Goal: Information Seeking & Learning: Learn about a topic

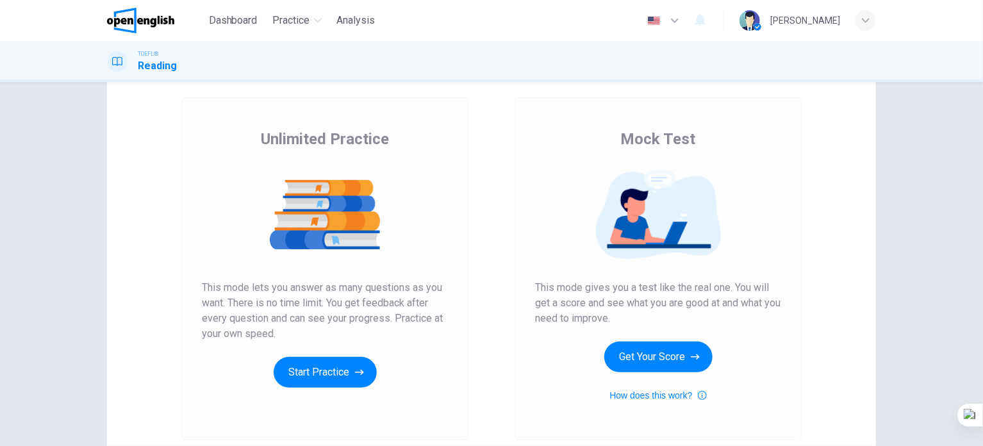
scroll to position [64, 0]
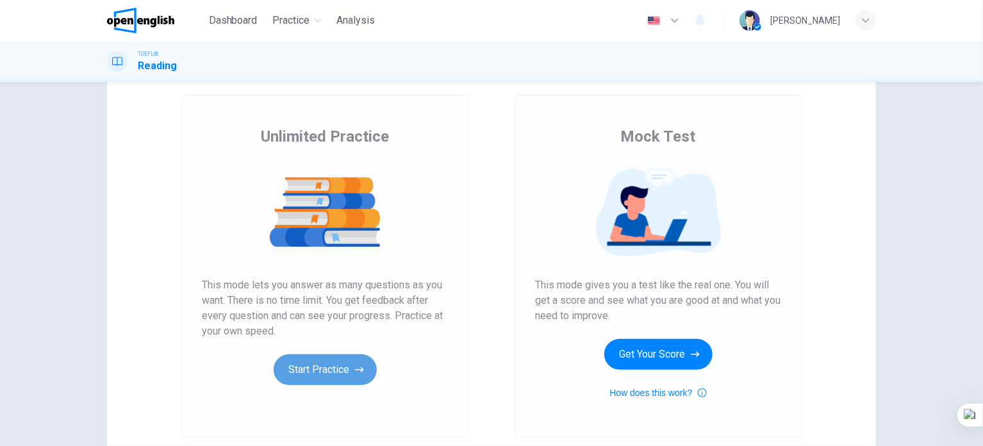
click at [331, 362] on button "Start Practice" at bounding box center [325, 370] width 103 height 31
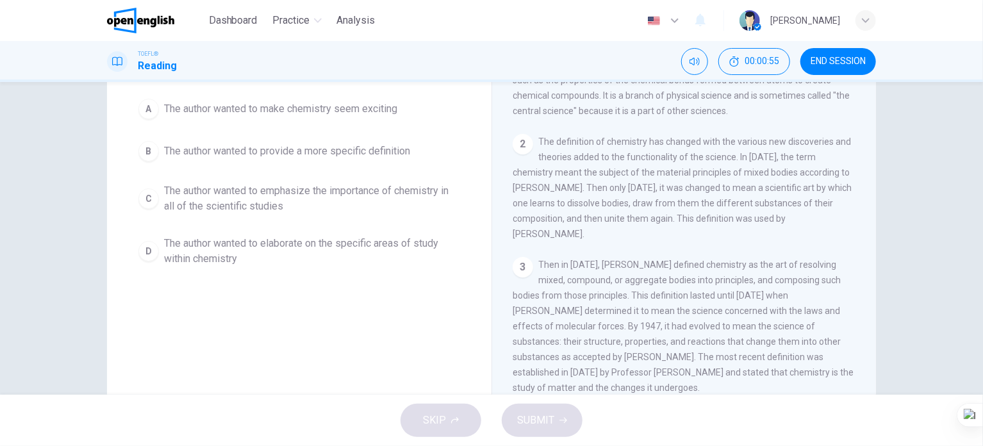
scroll to position [128, 0]
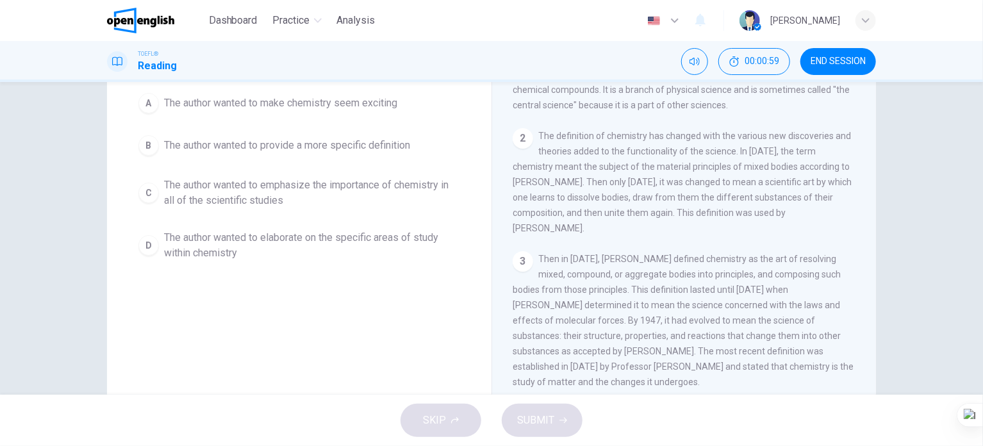
click at [299, 242] on span "The author wanted to elaborate on the specific areas of study within chemistry" at bounding box center [312, 245] width 296 height 31
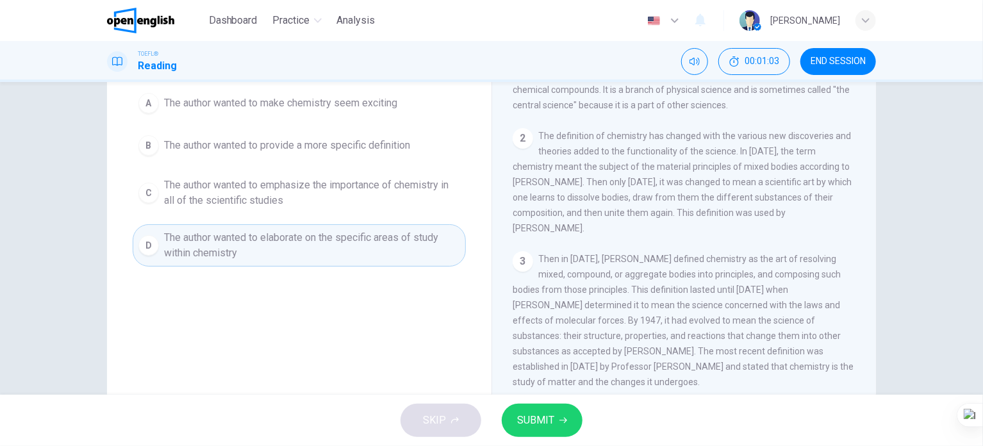
click at [378, 183] on span "The author wanted to emphasize the importance of chemistry in all of the scient…" at bounding box center [312, 193] width 296 height 31
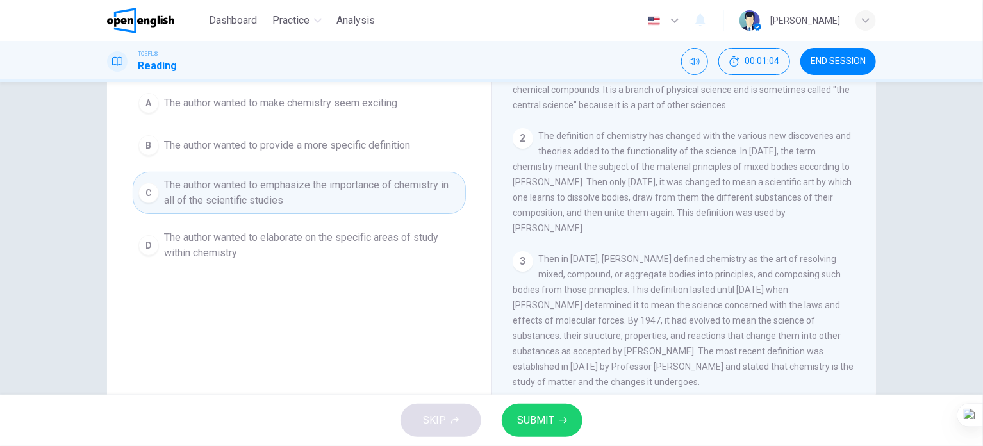
click at [549, 412] on span "SUBMIT" at bounding box center [535, 421] width 37 height 18
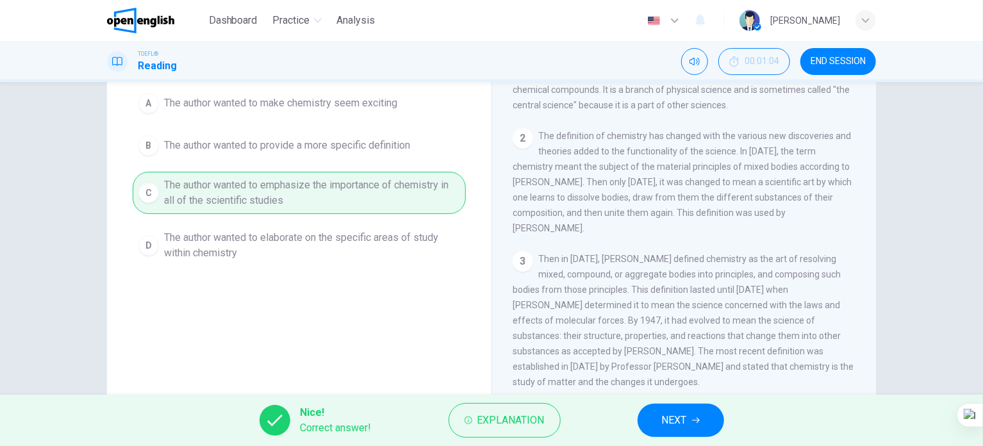
click at [693, 427] on button "NEXT" at bounding box center [681, 420] width 87 height 33
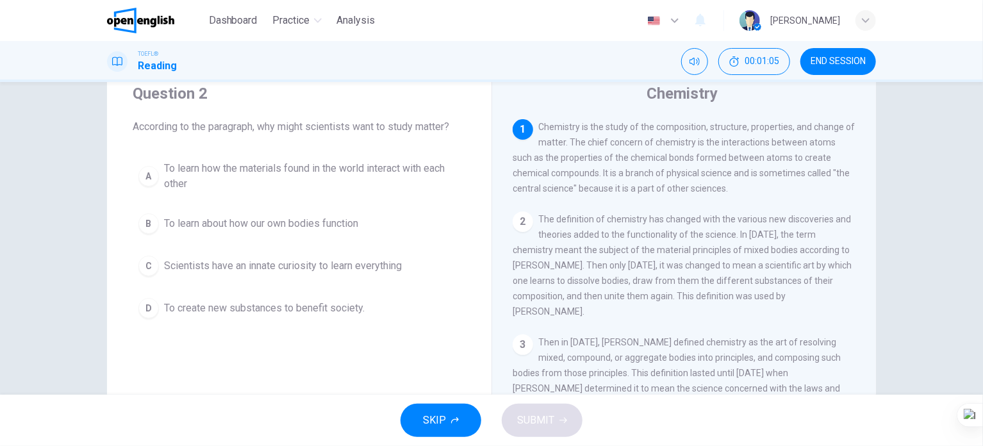
scroll to position [0, 0]
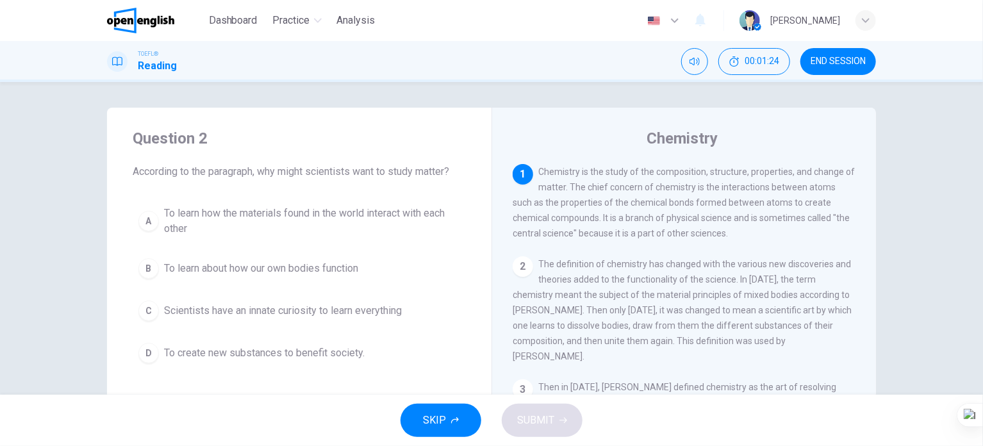
click at [360, 224] on span "To learn how the materials found in the world interact with each other" at bounding box center [312, 221] width 296 height 31
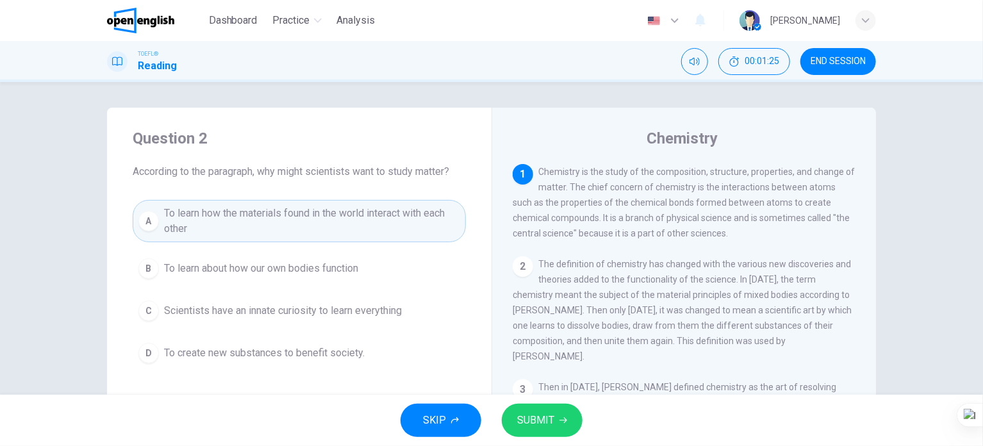
click at [537, 417] on span "SUBMIT" at bounding box center [535, 421] width 37 height 18
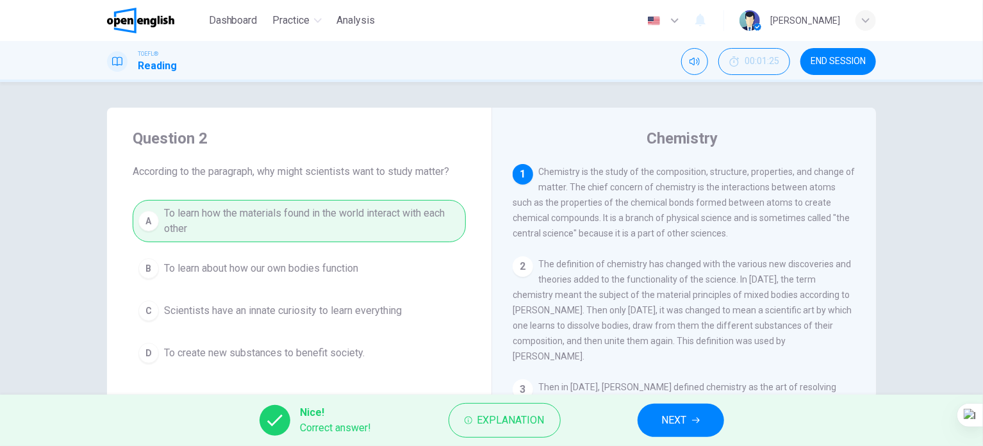
click at [674, 424] on span "NEXT" at bounding box center [674, 421] width 25 height 18
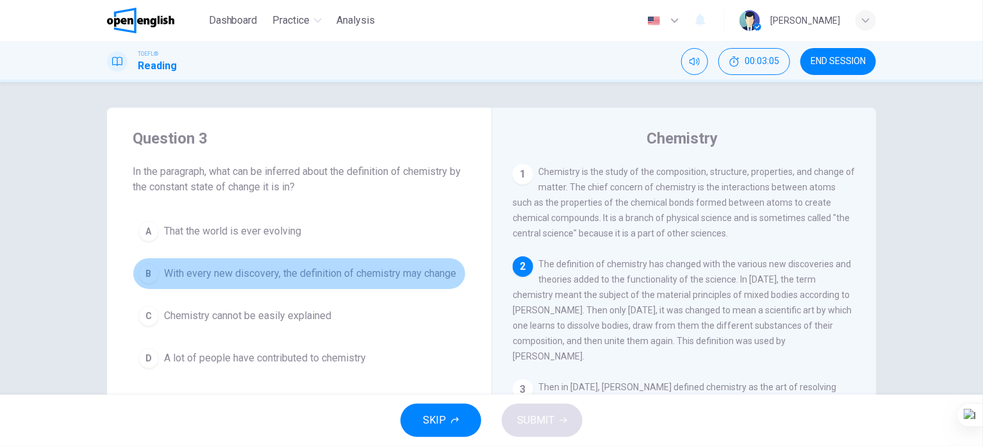
drag, startPoint x: 281, startPoint y: 274, endPoint x: 296, endPoint y: 281, distance: 16.7
click at [281, 274] on span "With every new discovery, the definition of chemistry may change" at bounding box center [310, 273] width 292 height 15
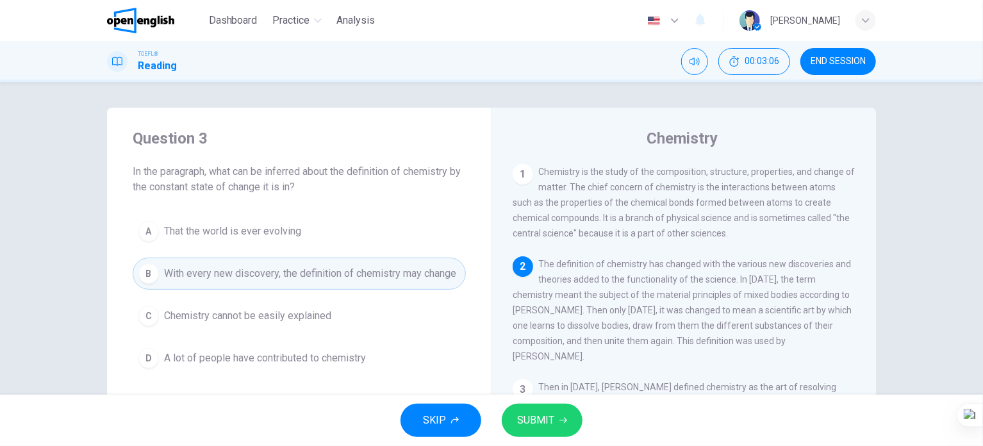
click at [521, 412] on span "SUBMIT" at bounding box center [535, 421] width 37 height 18
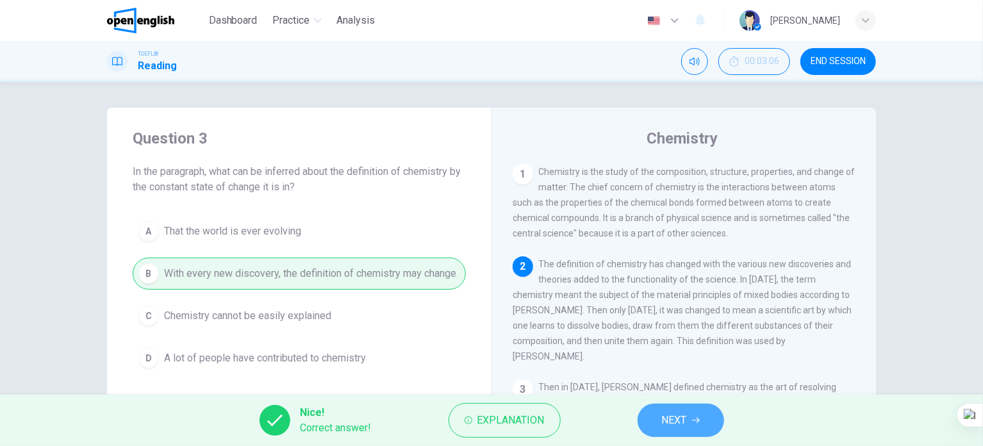
click at [660, 415] on button "NEXT" at bounding box center [681, 420] width 87 height 33
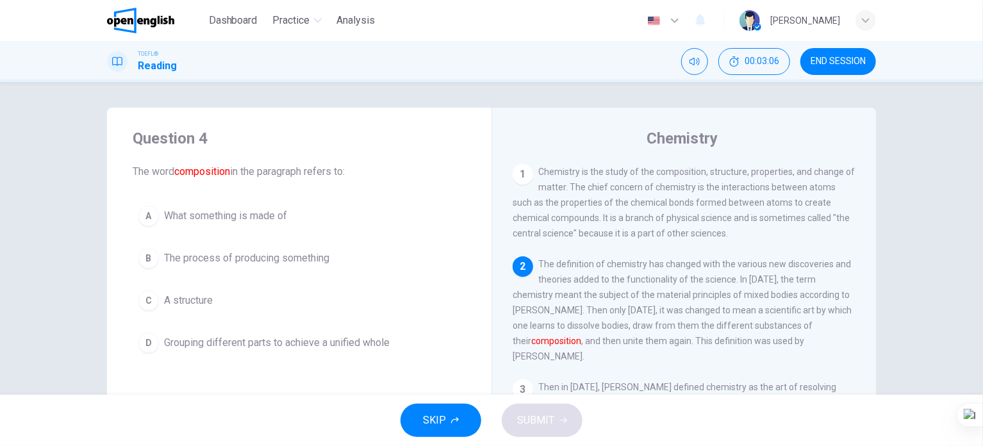
scroll to position [95, 0]
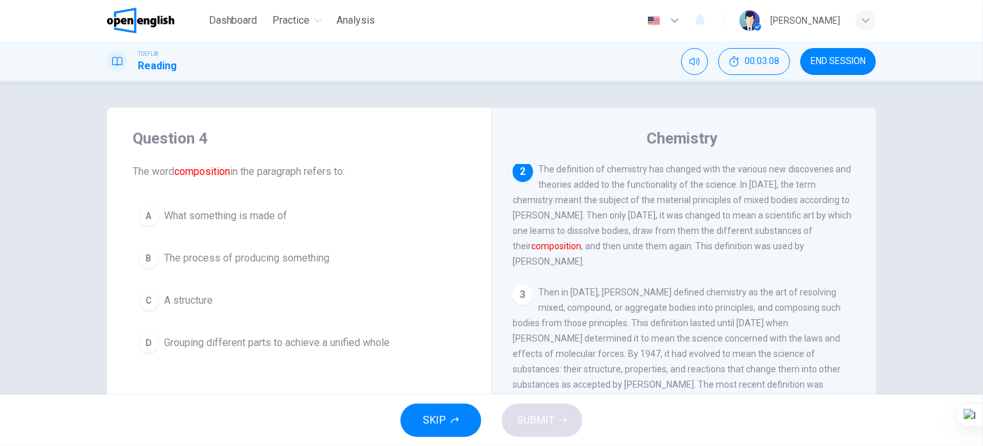
click at [224, 301] on button "C A structure" at bounding box center [299, 301] width 333 height 32
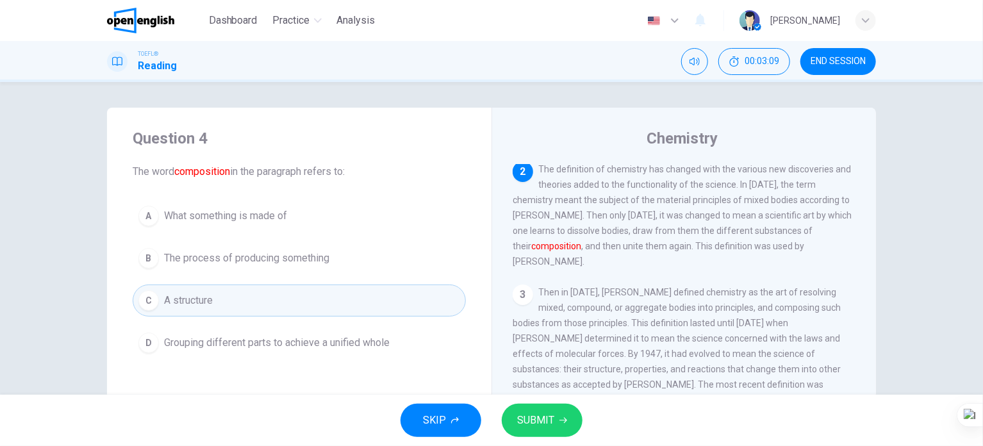
click at [546, 425] on span "SUBMIT" at bounding box center [535, 421] width 37 height 18
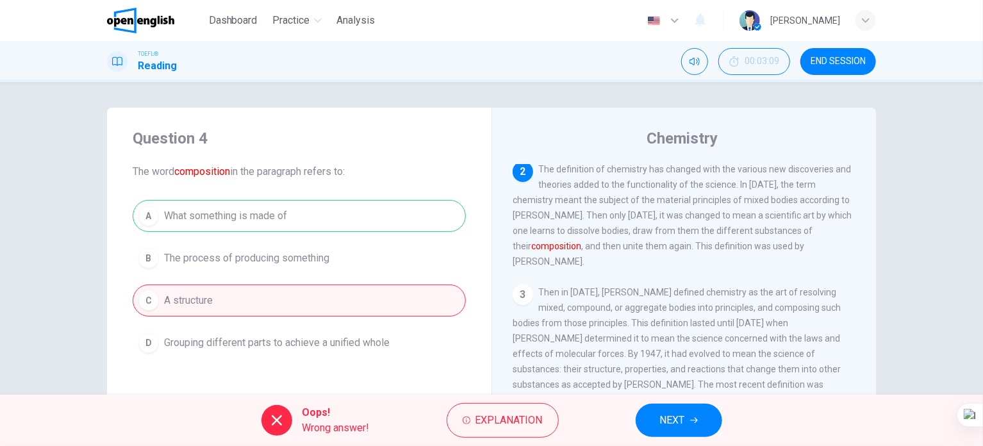
click at [649, 419] on button "NEXT" at bounding box center [679, 420] width 87 height 33
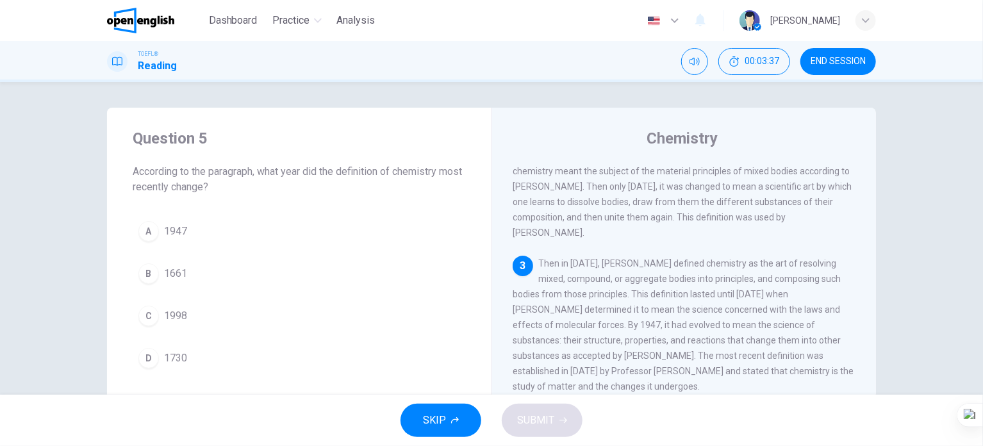
scroll to position [188, 0]
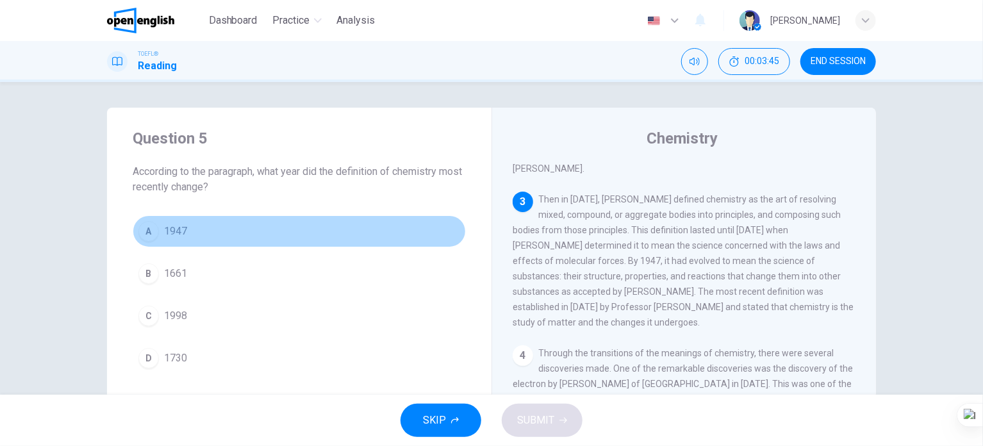
click at [240, 231] on button "A 1947" at bounding box center [299, 231] width 333 height 32
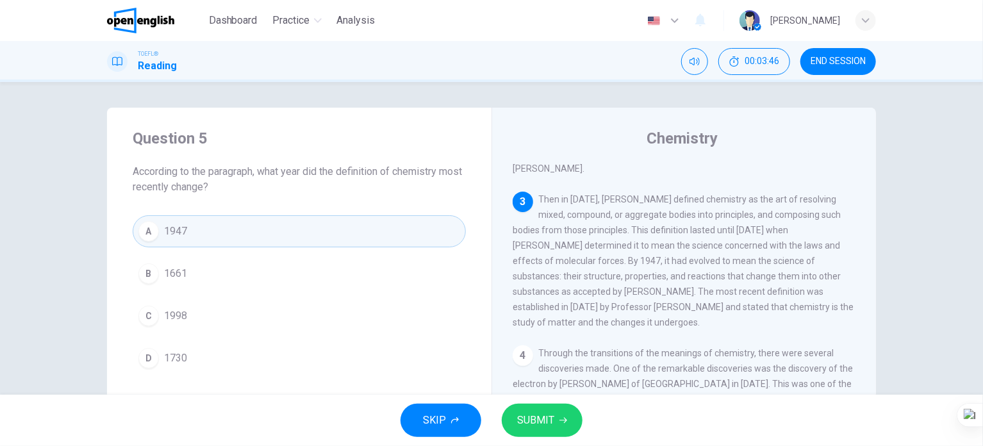
click at [537, 414] on span "SUBMIT" at bounding box center [535, 421] width 37 height 18
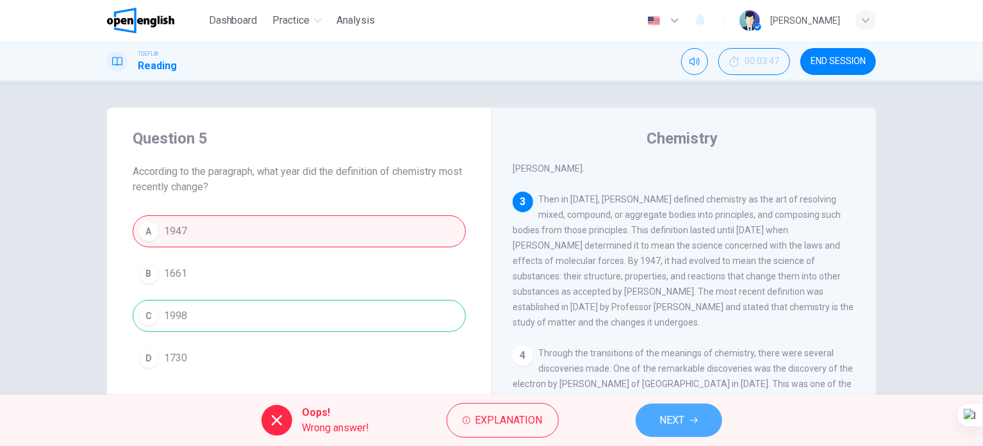
click at [676, 417] on span "NEXT" at bounding box center [672, 421] width 25 height 18
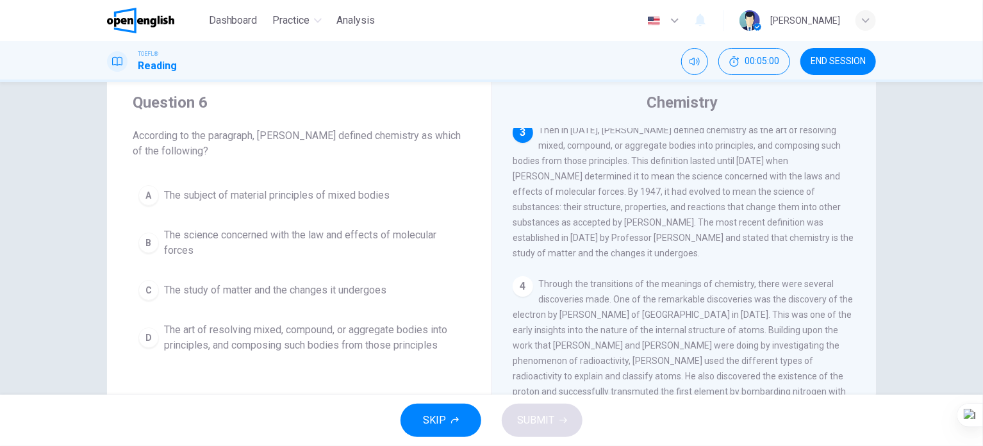
scroll to position [128, 0]
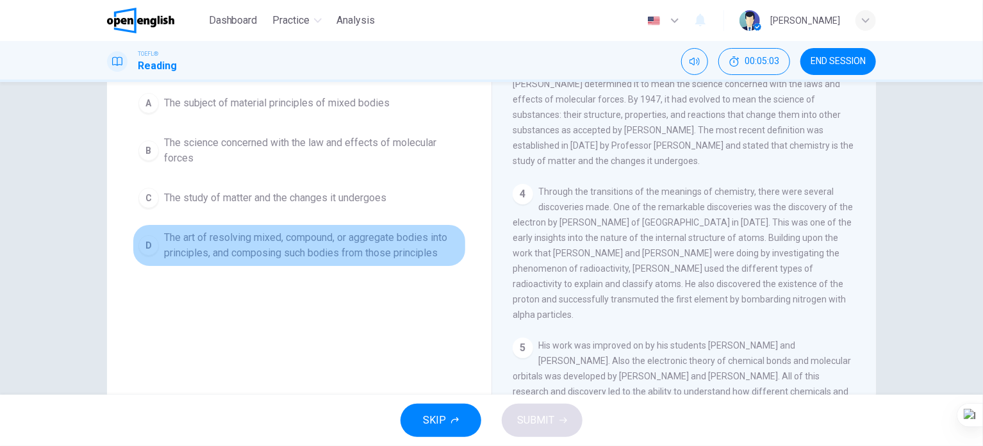
click at [332, 246] on span "The art of resolving mixed, compound, or aggregate bodies into principles, and …" at bounding box center [312, 245] width 296 height 31
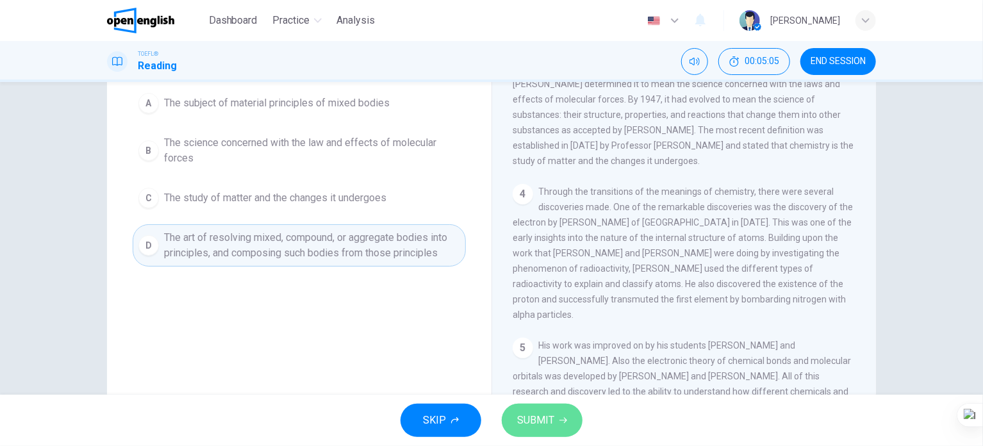
click at [549, 421] on span "SUBMIT" at bounding box center [535, 421] width 37 height 18
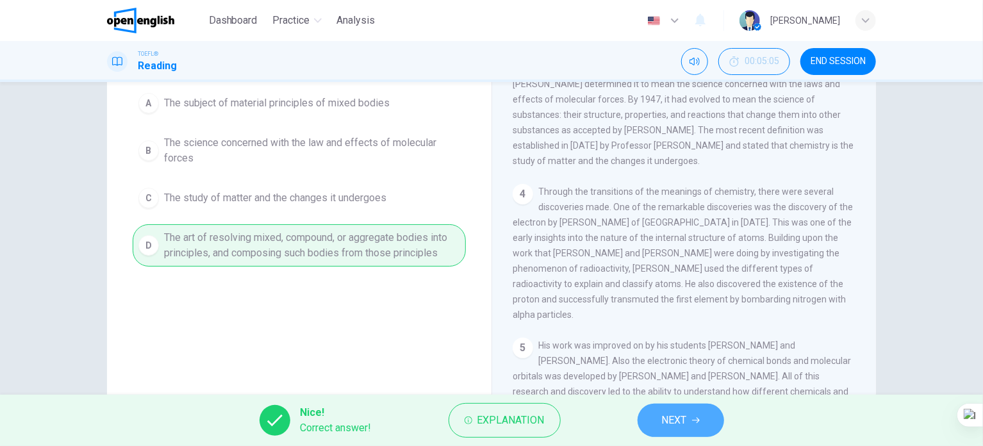
click at [667, 420] on span "NEXT" at bounding box center [674, 421] width 25 height 18
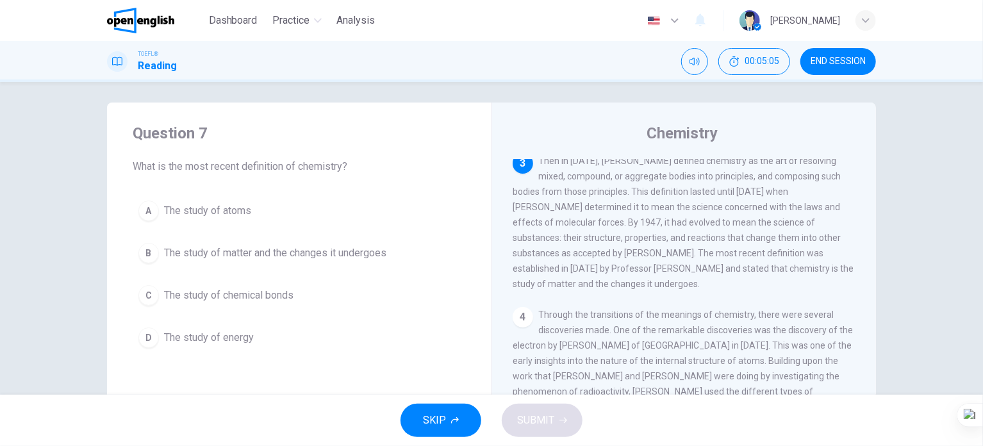
scroll to position [0, 0]
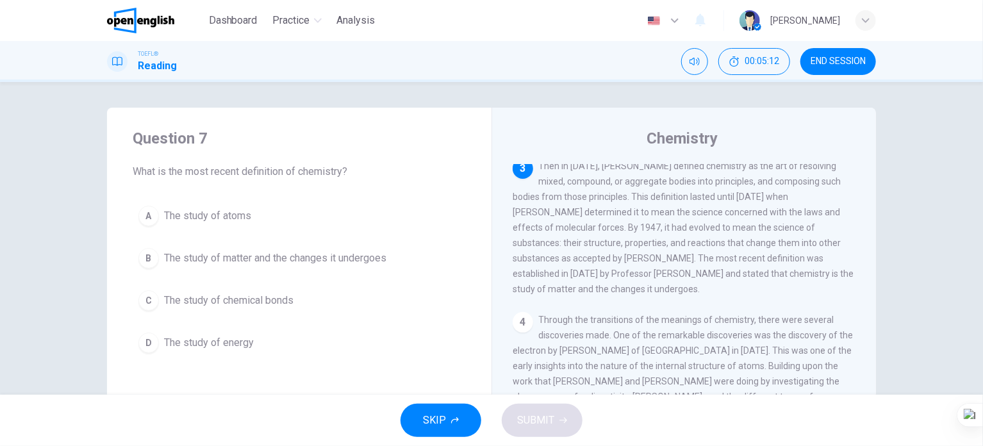
click at [234, 255] on span "The study of matter and the changes it undergoes" at bounding box center [275, 258] width 222 height 15
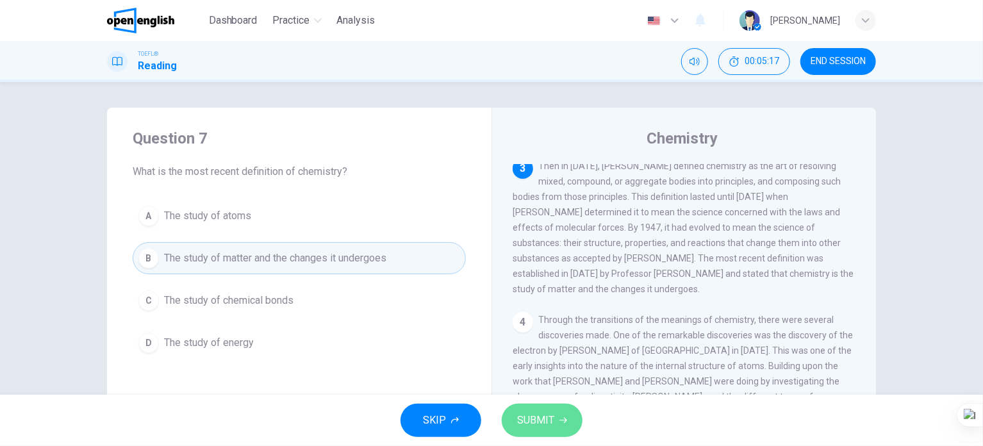
click at [549, 428] on span "SUBMIT" at bounding box center [535, 421] width 37 height 18
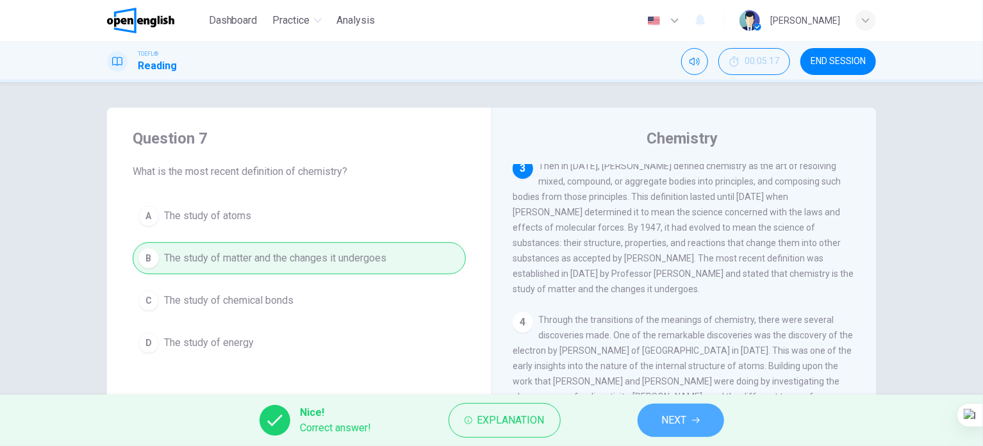
click at [674, 420] on span "NEXT" at bounding box center [674, 421] width 25 height 18
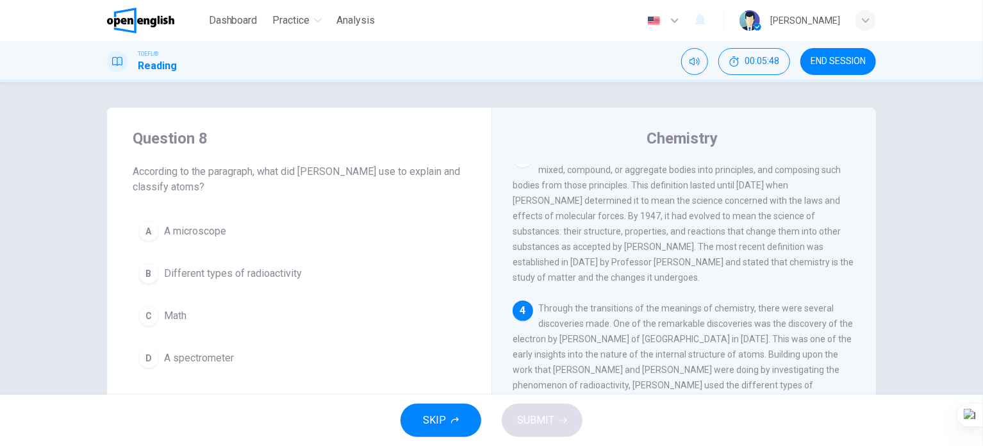
click at [284, 272] on span "Different types of radioactivity" at bounding box center [233, 273] width 138 height 15
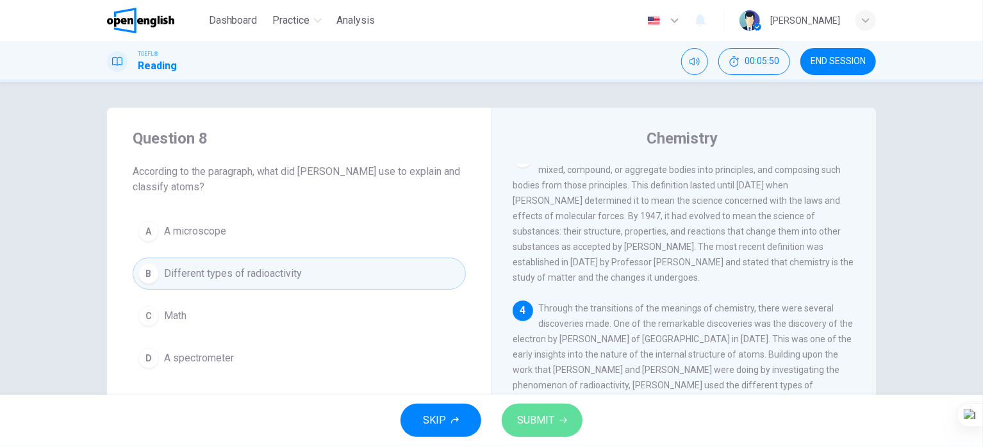
click at [528, 418] on span "SUBMIT" at bounding box center [535, 421] width 37 height 18
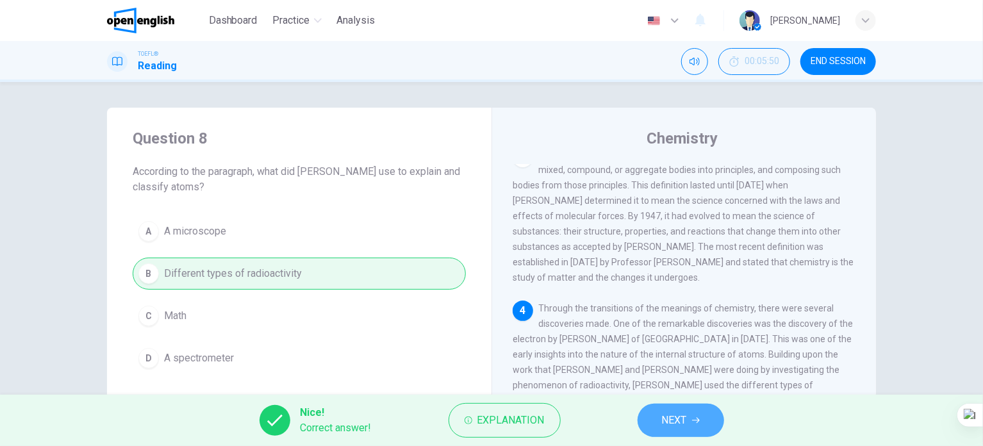
click at [691, 426] on button "NEXT" at bounding box center [681, 420] width 87 height 33
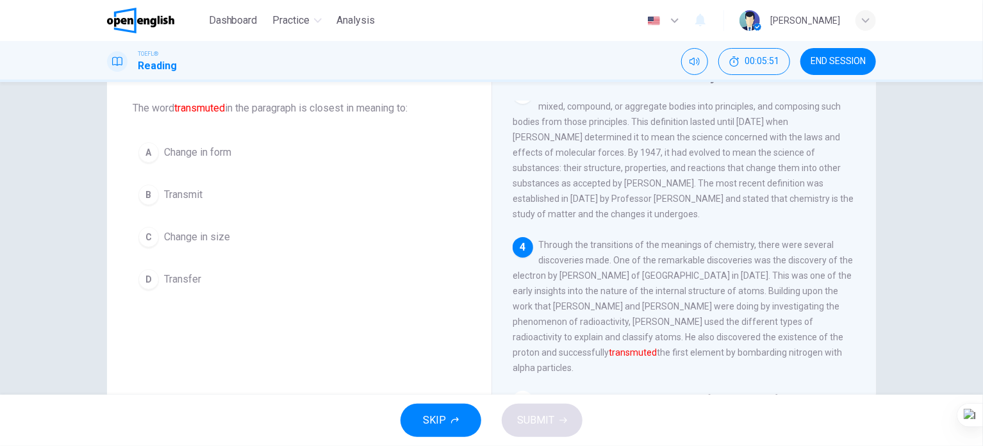
scroll to position [64, 0]
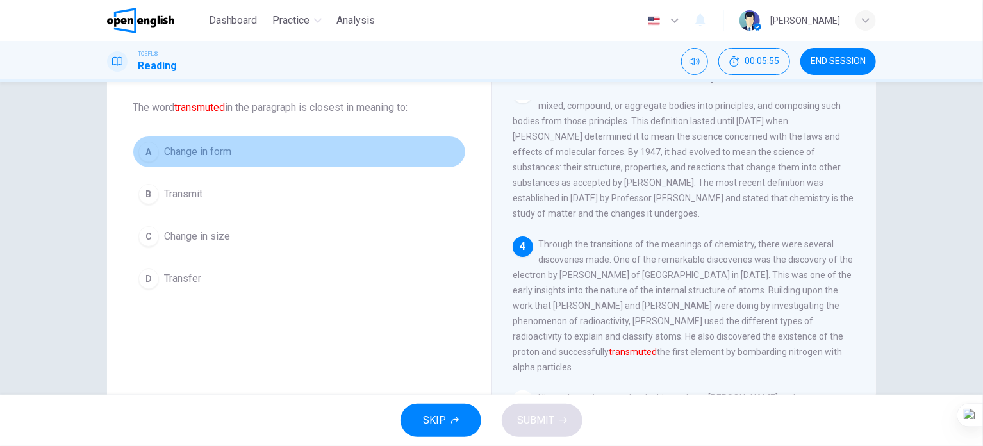
click at [201, 153] on span "Change in form" at bounding box center [197, 151] width 67 height 15
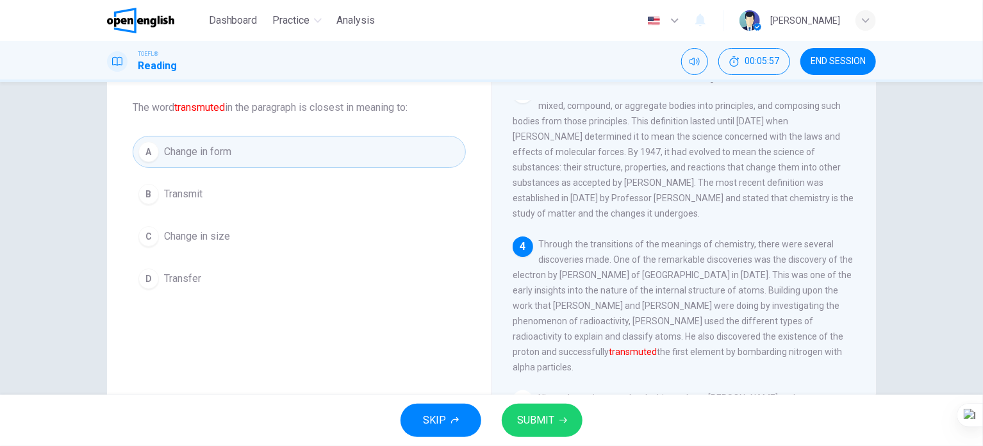
click at [545, 412] on span "SUBMIT" at bounding box center [535, 421] width 37 height 18
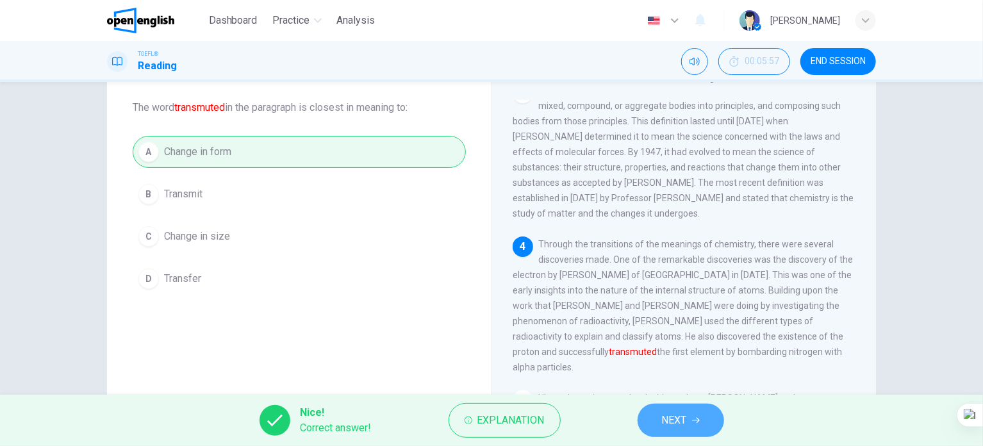
click at [666, 415] on span "NEXT" at bounding box center [674, 421] width 25 height 18
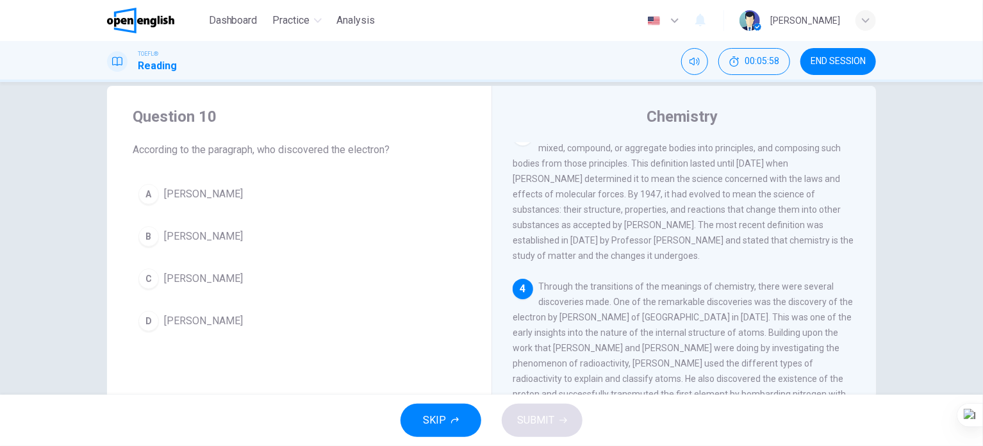
scroll to position [0, 0]
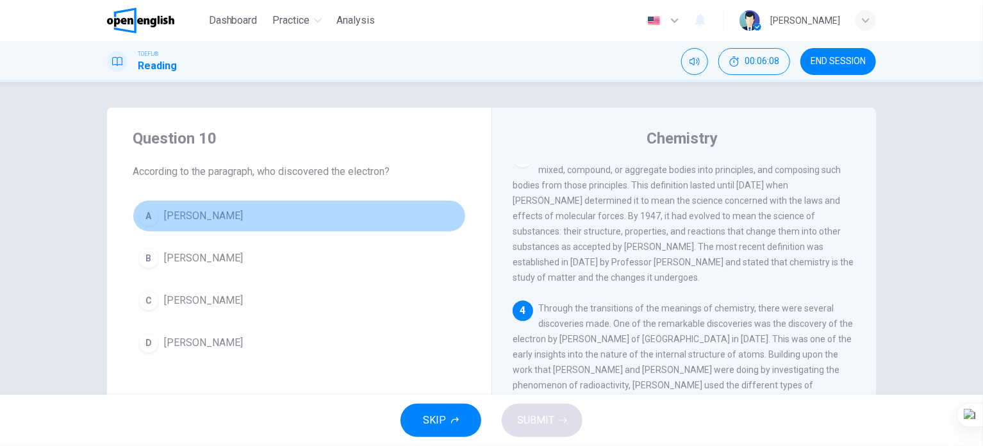
click at [205, 215] on span "JJ Thomson" at bounding box center [203, 215] width 79 height 15
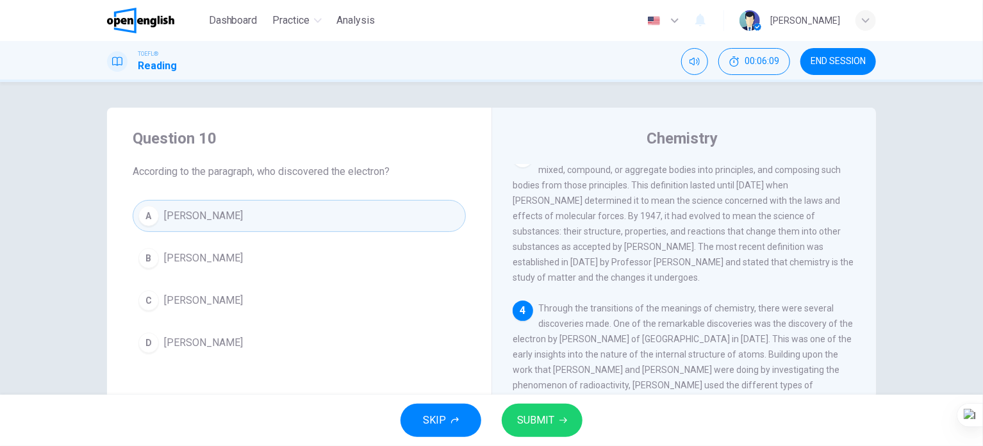
click at [549, 414] on span "SUBMIT" at bounding box center [535, 421] width 37 height 18
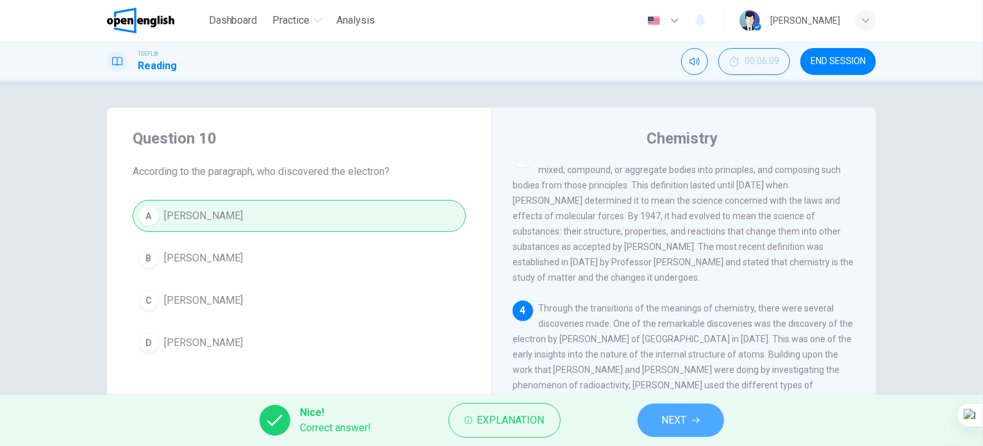
click at [672, 409] on button "NEXT" at bounding box center [681, 420] width 87 height 33
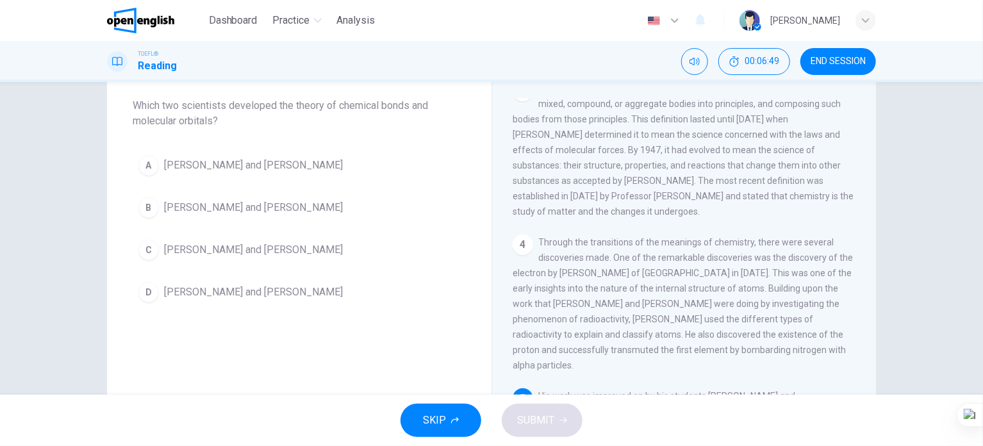
scroll to position [56, 0]
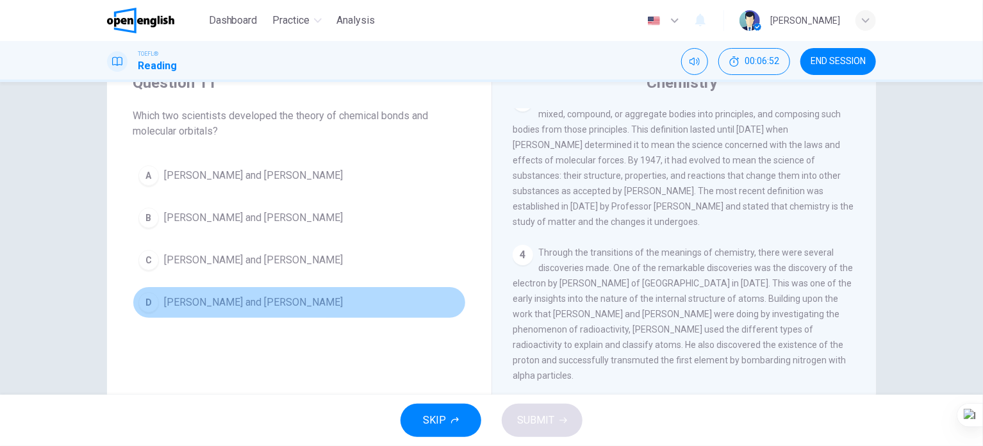
click at [238, 303] on span "Niels Bohr and Henry Moseley" at bounding box center [253, 302] width 179 height 15
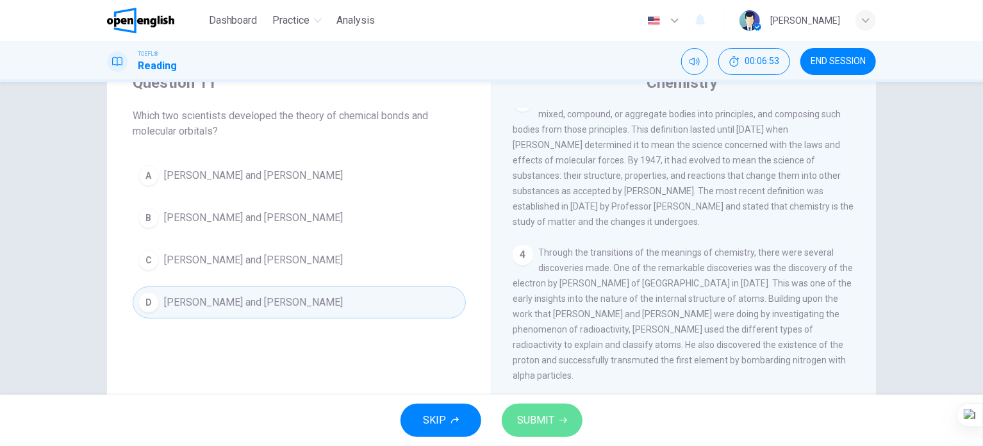
click at [528, 415] on span "SUBMIT" at bounding box center [535, 421] width 37 height 18
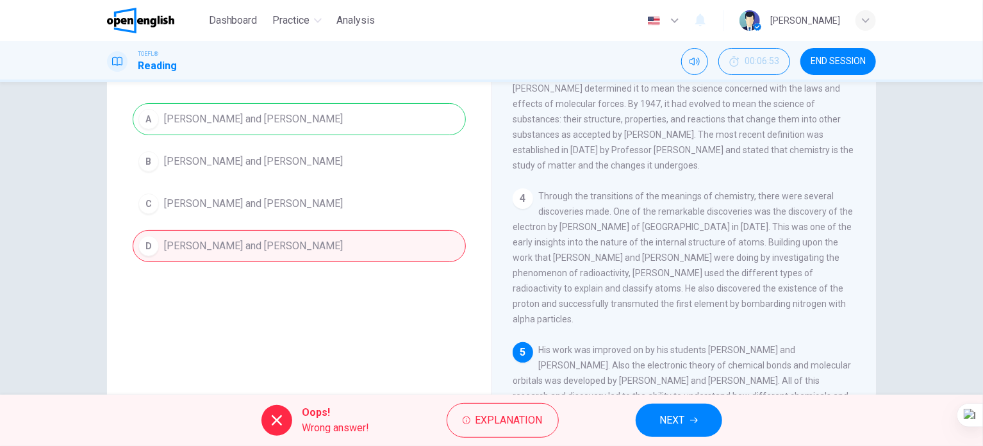
scroll to position [184, 0]
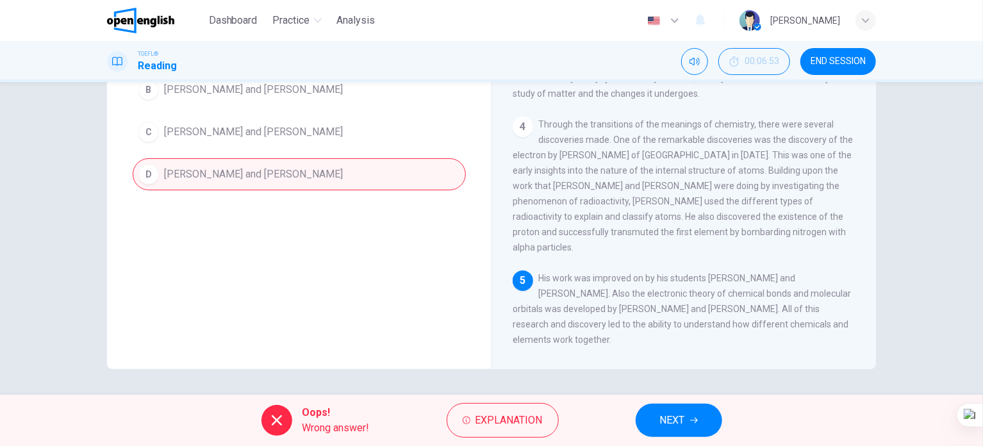
click at [657, 419] on button "NEXT" at bounding box center [679, 420] width 87 height 33
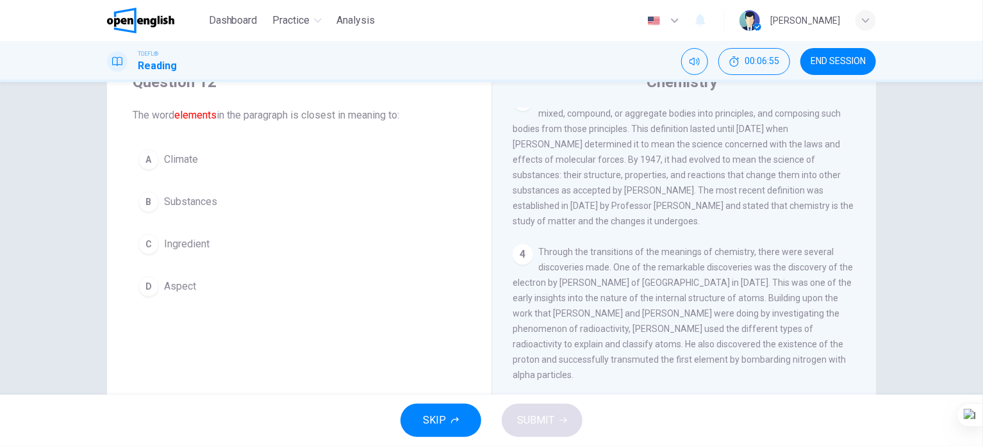
scroll to position [40, 0]
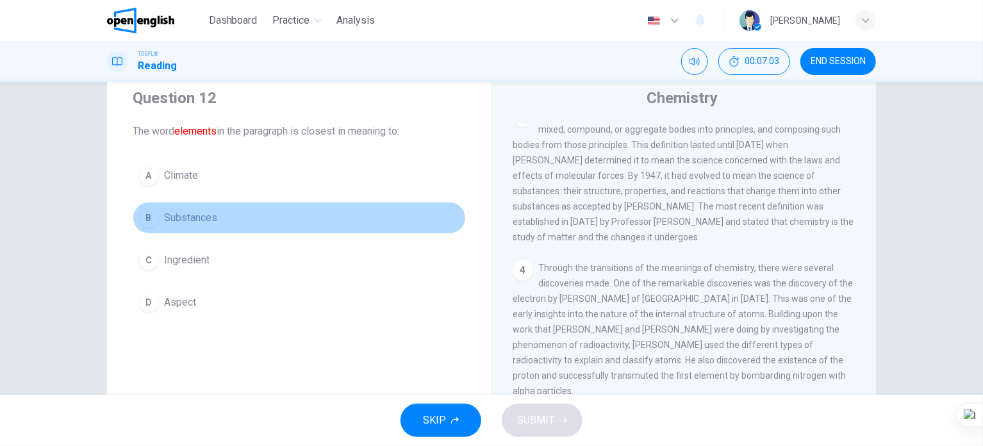
click at [194, 220] on span "Substances" at bounding box center [190, 217] width 53 height 15
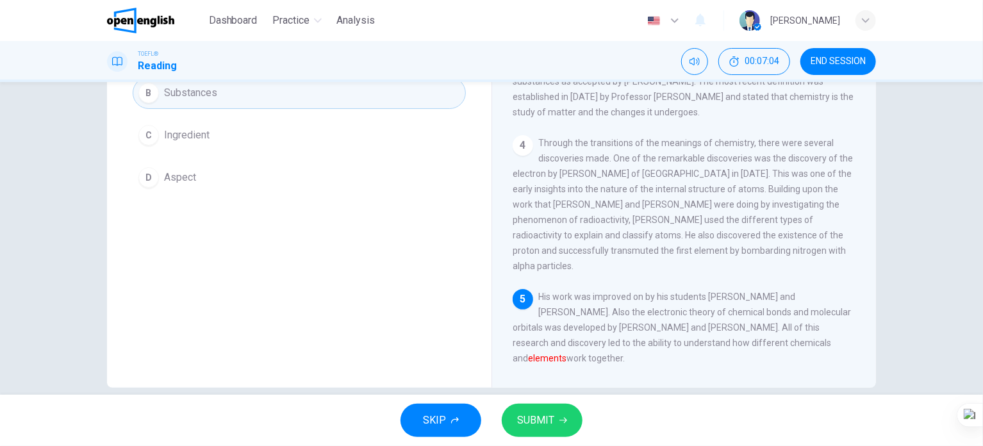
scroll to position [169, 0]
click at [549, 409] on button "SUBMIT" at bounding box center [542, 420] width 81 height 33
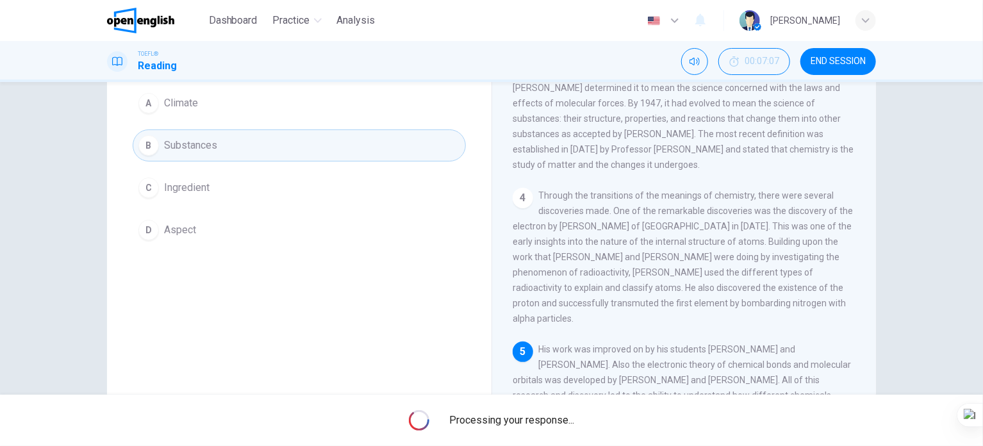
scroll to position [40, 0]
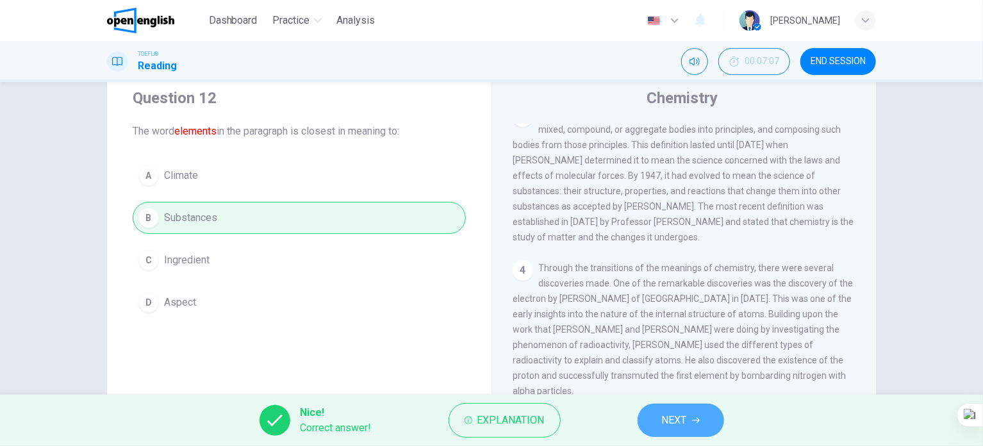
click at [672, 420] on span "NEXT" at bounding box center [674, 421] width 25 height 18
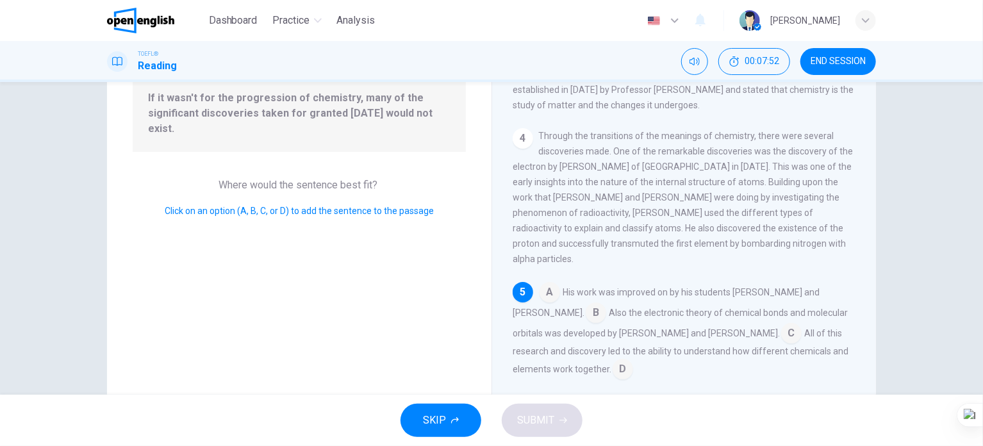
scroll to position [169, 0]
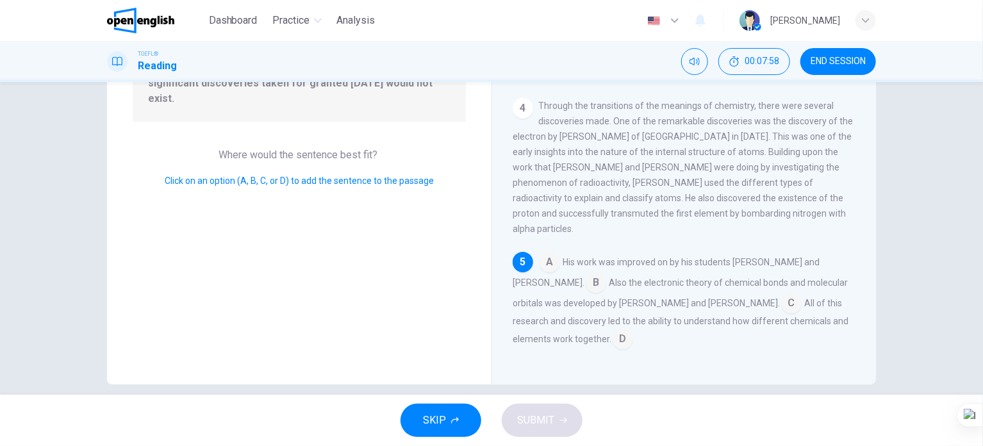
click at [586, 285] on input at bounding box center [596, 284] width 21 height 21
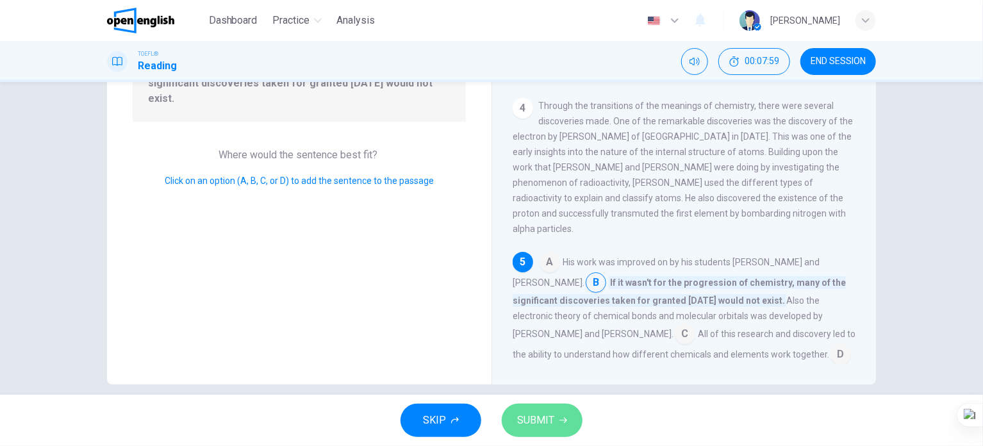
drag, startPoint x: 544, startPoint y: 417, endPoint x: 549, endPoint y: 408, distance: 10.6
click at [544, 415] on span "SUBMIT" at bounding box center [535, 421] width 37 height 18
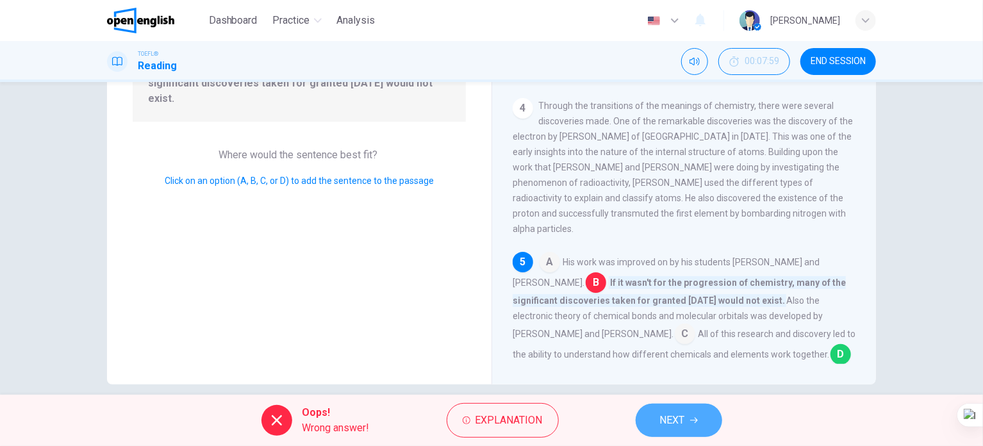
click at [661, 424] on span "NEXT" at bounding box center [672, 421] width 25 height 18
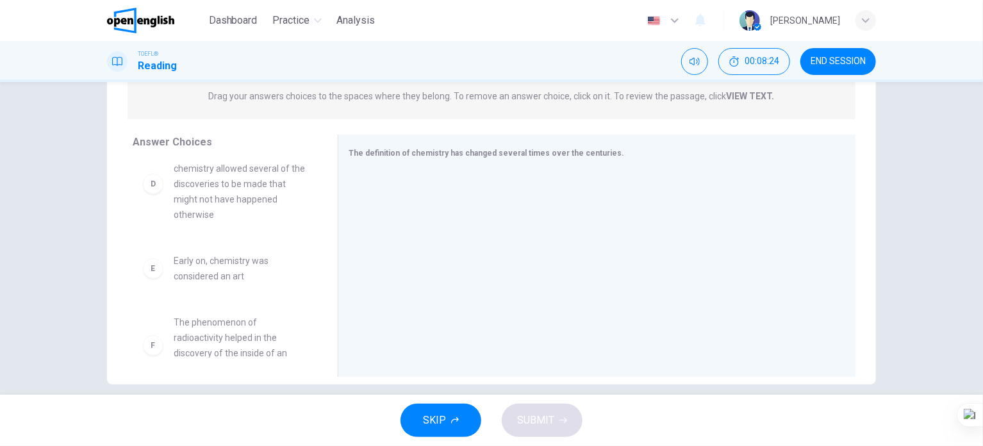
scroll to position [267, 0]
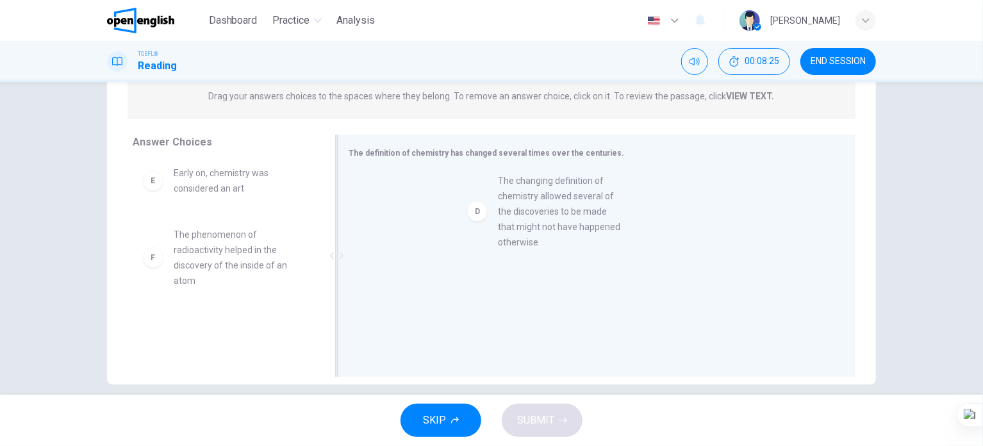
drag, startPoint x: 231, startPoint y: 227, endPoint x: 600, endPoint y: 219, distance: 369.3
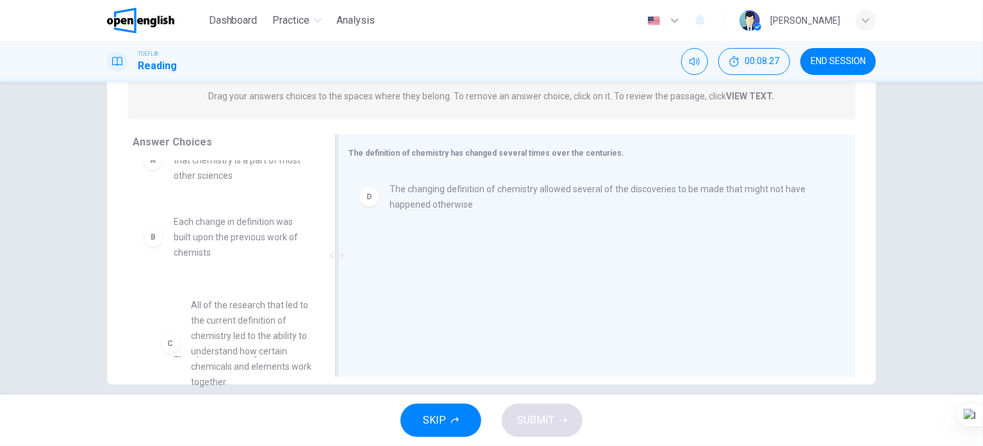
scroll to position [36, 0]
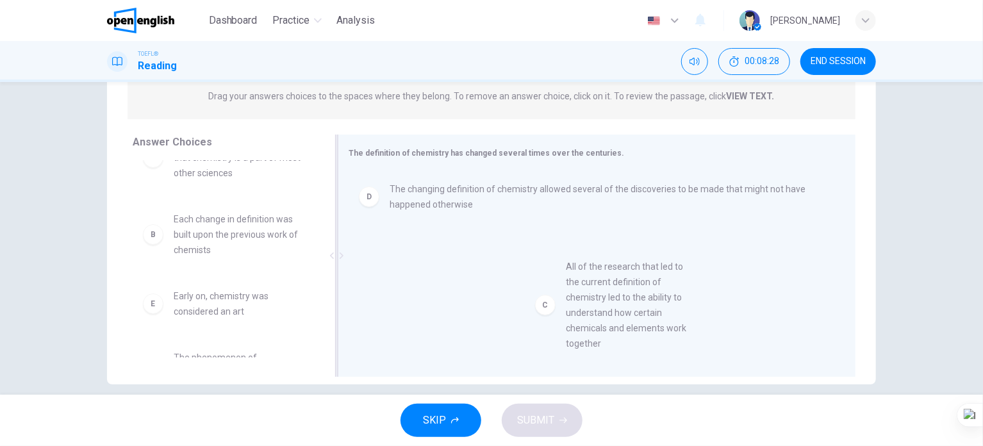
drag, startPoint x: 267, startPoint y: 315, endPoint x: 629, endPoint y: 272, distance: 364.7
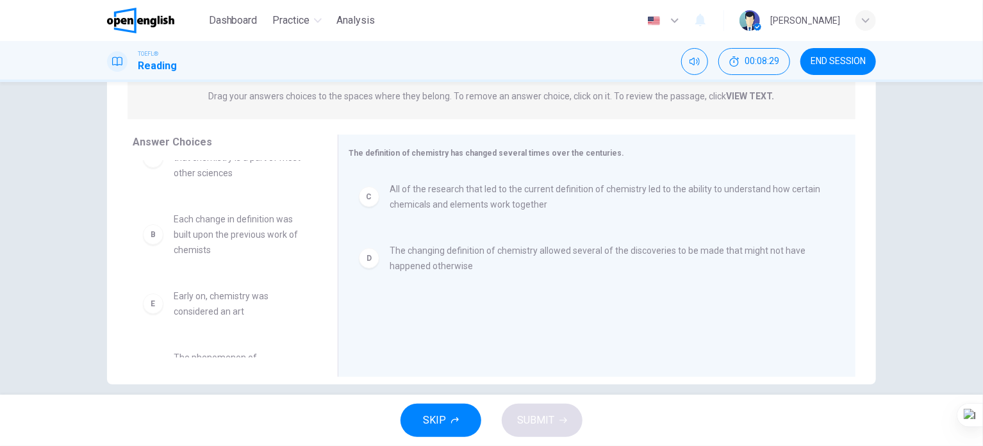
scroll to position [0, 0]
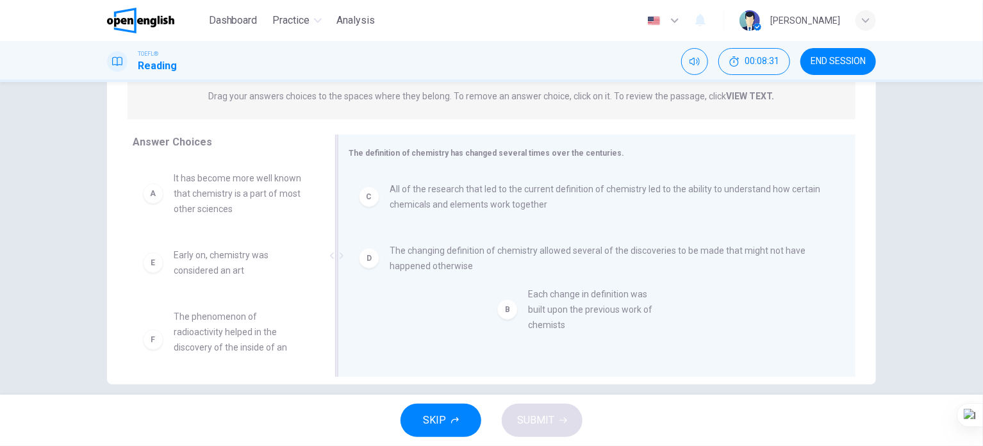
drag, startPoint x: 216, startPoint y: 276, endPoint x: 585, endPoint y: 314, distance: 370.6
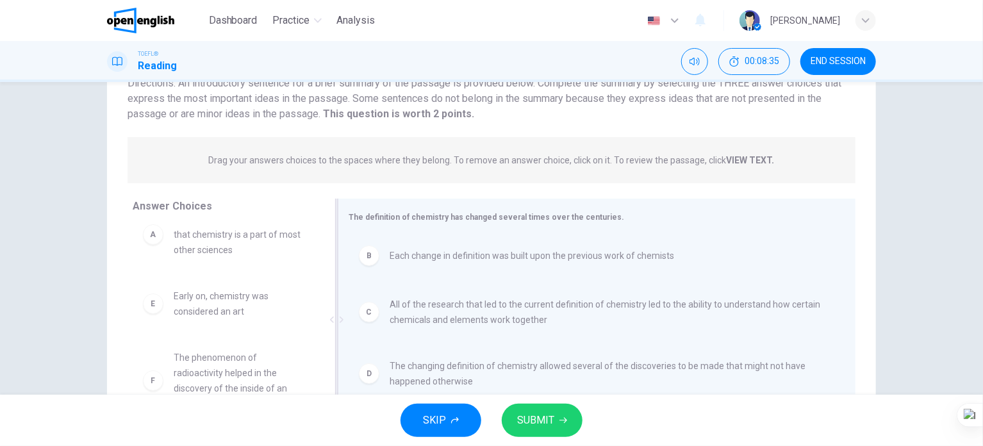
scroll to position [169, 0]
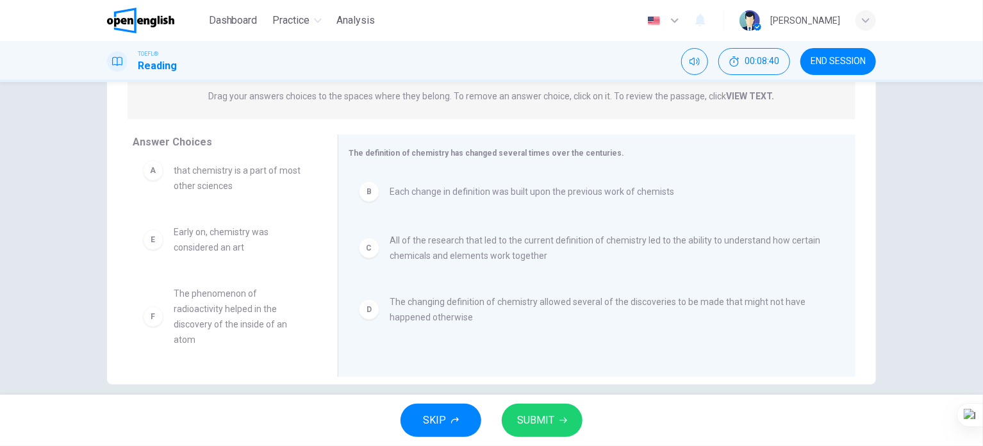
click at [539, 415] on span "SUBMIT" at bounding box center [535, 421] width 37 height 18
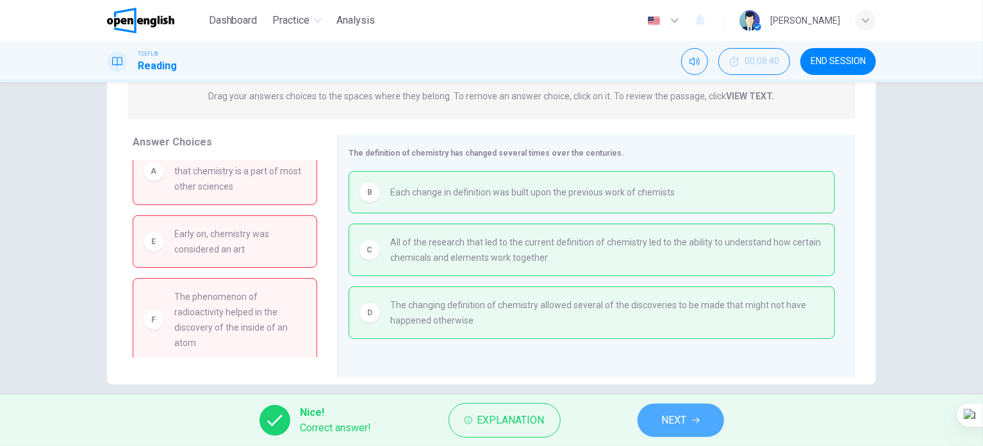
click at [654, 416] on button "NEXT" at bounding box center [681, 420] width 87 height 33
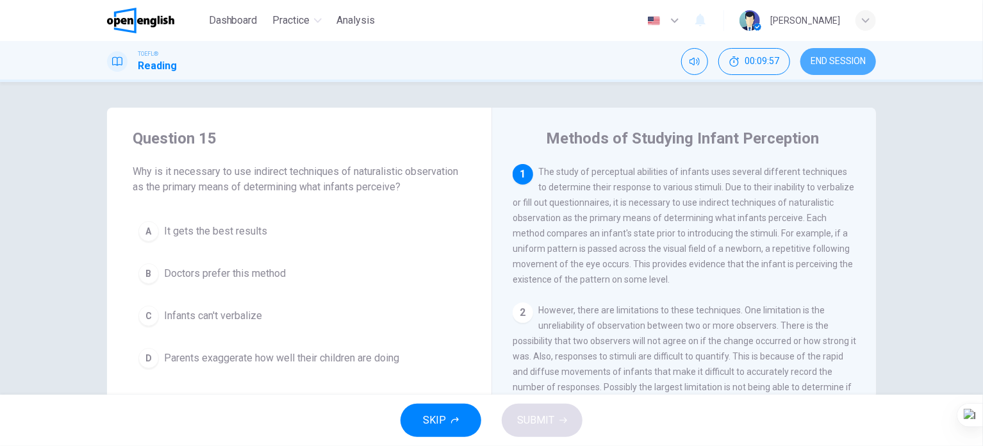
click at [841, 64] on span "END SESSION" at bounding box center [838, 61] width 55 height 10
